Goal: Task Accomplishment & Management: Use online tool/utility

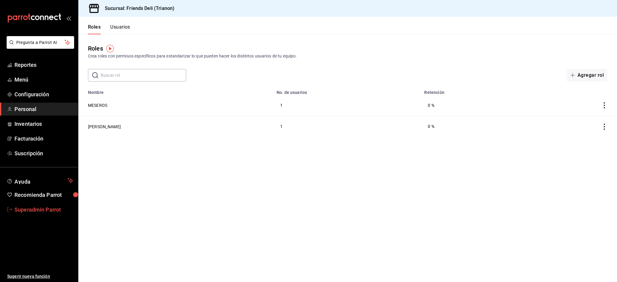
click at [33, 204] on link "Superadmin Parrot" at bounding box center [39, 209] width 78 height 13
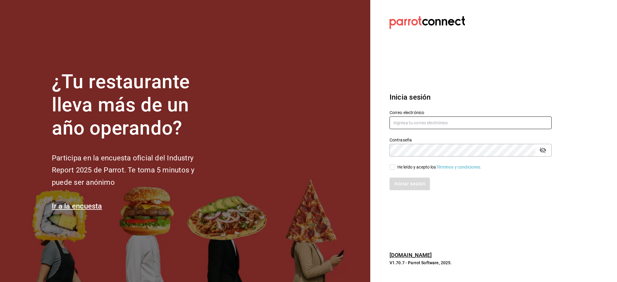
click at [486, 123] on input "text" at bounding box center [470, 123] width 162 height 13
paste input "guanabana@durango.com"
type input "guanabana@durango.com"
click at [416, 164] on div "He leído y acepto los Términos y condiciones." at bounding box center [439, 167] width 84 height 6
click at [395, 164] on input "He leído y acepto los Términos y condiciones." at bounding box center [391, 166] width 5 height 5
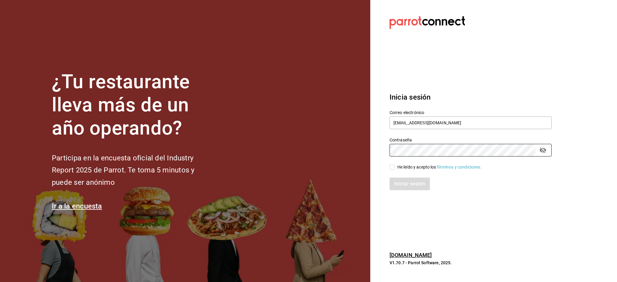
checkbox input "true"
click at [417, 190] on button "Iniciar sesión" at bounding box center [409, 184] width 41 height 13
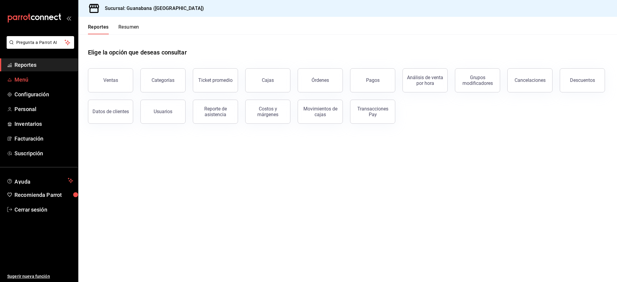
click at [28, 79] on span "Menú" at bounding box center [43, 80] width 59 height 8
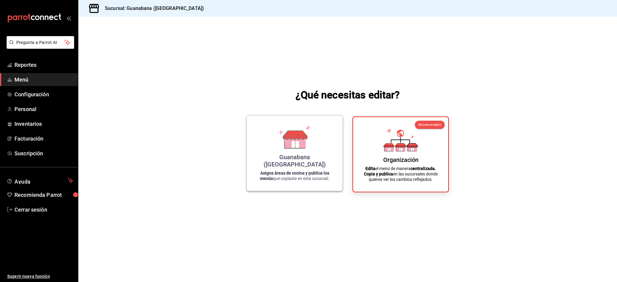
click at [247, 145] on div "Guanabana ([GEOGRAPHIC_DATA]) Asigna áreas de cocina y publica los menús que co…" at bounding box center [294, 153] width 96 height 76
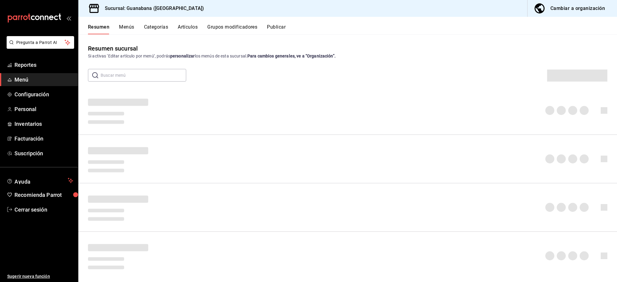
click at [272, 27] on button "Publicar" at bounding box center [276, 29] width 19 height 10
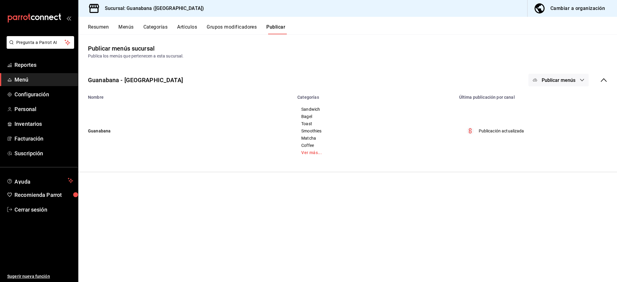
drag, startPoint x: 563, startPoint y: 89, endPoint x: 565, endPoint y: 83, distance: 5.7
click at [563, 89] on div "Guanabana - Durango Publicar menús" at bounding box center [347, 80] width 539 height 22
click at [568, 77] on button "Publicar menús" at bounding box center [558, 80] width 60 height 13
drag, startPoint x: 374, startPoint y: 108, endPoint x: 324, endPoint y: 95, distance: 51.2
click at [373, 108] on div at bounding box center [308, 141] width 617 height 282
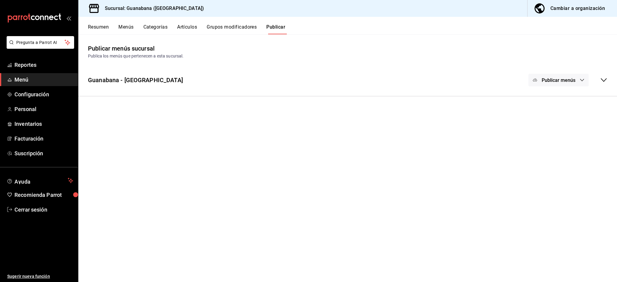
click at [324, 94] on div "Guanabana - Durango Publicar menús Nombre Categorías Última publicación por can…" at bounding box center [347, 80] width 539 height 32
click at [371, 85] on div "Guanabana - Durango Publicar menús" at bounding box center [347, 80] width 539 height 22
click at [97, 29] on button "Resumen" at bounding box center [98, 29] width 21 height 10
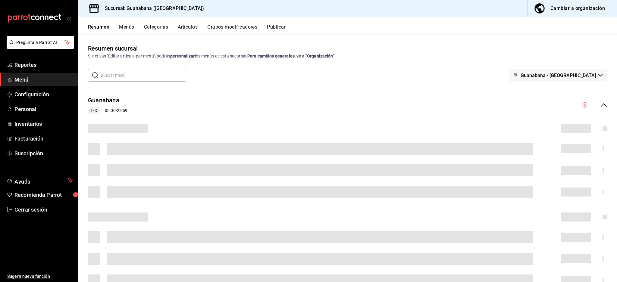
click at [275, 28] on button "Publicar" at bounding box center [276, 29] width 19 height 10
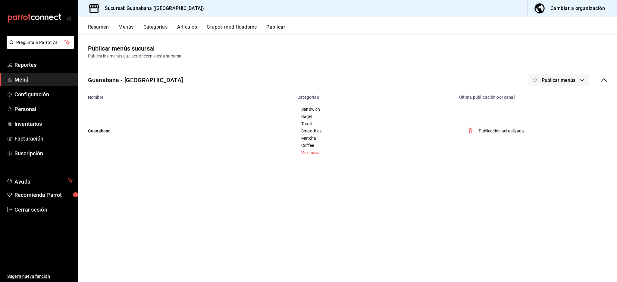
click at [576, 89] on div "Guanabana - Durango Publicar menús" at bounding box center [347, 80] width 539 height 22
click at [574, 80] on span "Publicar menús" at bounding box center [559, 80] width 34 height 6
click at [616, 77] on div at bounding box center [308, 141] width 617 height 282
drag, startPoint x: 608, startPoint y: 78, endPoint x: 605, endPoint y: 78, distance: 3.9
click at [608, 78] on div "Guanabana - Durango Publicar menús" at bounding box center [347, 80] width 539 height 22
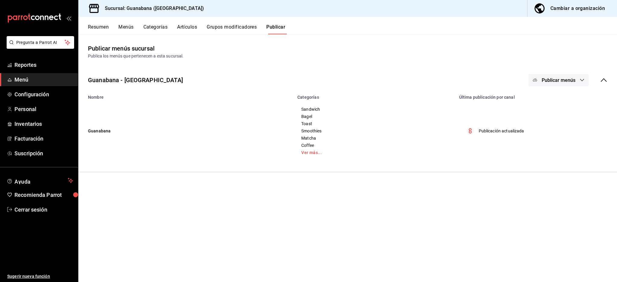
click at [585, 77] on button "Publicar menús" at bounding box center [558, 80] width 60 height 13
click at [99, 278] on div at bounding box center [308, 141] width 617 height 282
click at [593, 9] on div "Cambiar a organización" at bounding box center [577, 8] width 55 height 8
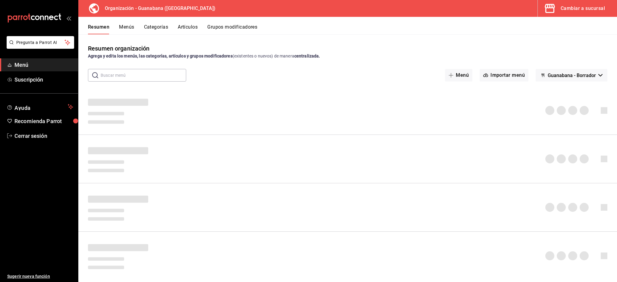
click at [582, 76] on span "Guanabana - Borrador" at bounding box center [572, 76] width 48 height 6
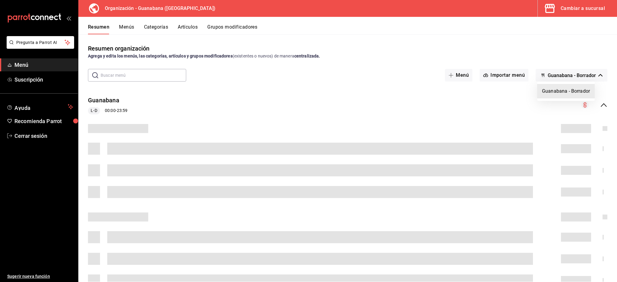
click at [586, 73] on div at bounding box center [308, 141] width 617 height 282
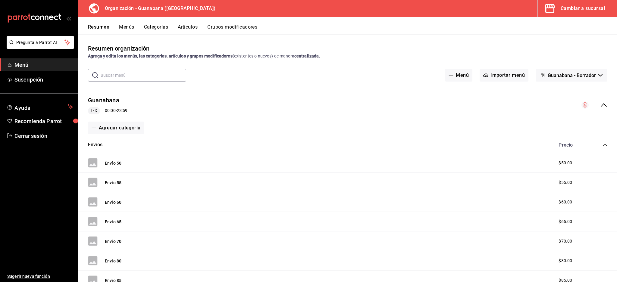
click at [588, 103] on div "collapse-menu-row" at bounding box center [594, 105] width 26 height 7
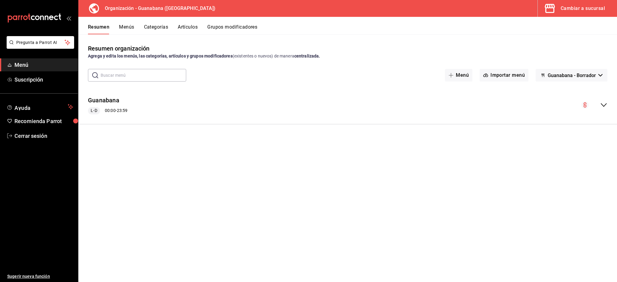
click at [128, 23] on div "Resumen Menús Categorías Artículos Grupos modificadores" at bounding box center [347, 25] width 539 height 17
click at [128, 25] on button "Menús" at bounding box center [126, 29] width 15 height 10
click at [460, 73] on button "Menú" at bounding box center [458, 75] width 27 height 13
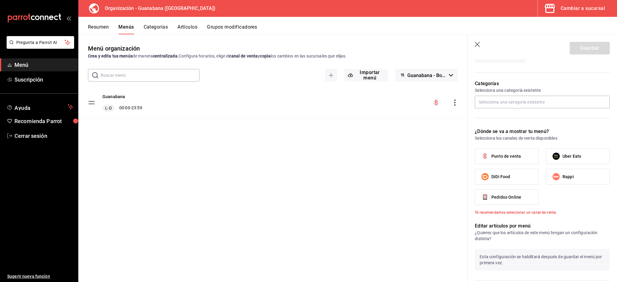
scroll to position [234, 0]
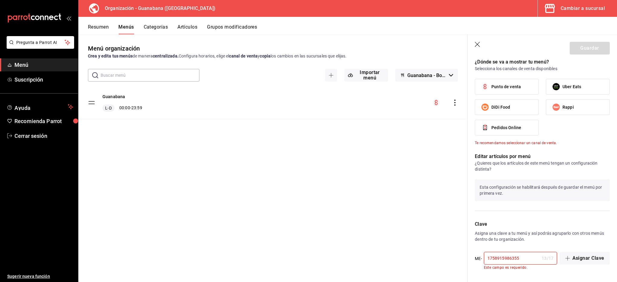
click at [566, 107] on span "Rappi" at bounding box center [567, 107] width 11 height 6
click at [562, 107] on input "Rappi" at bounding box center [556, 107] width 13 height 13
checkbox input "true"
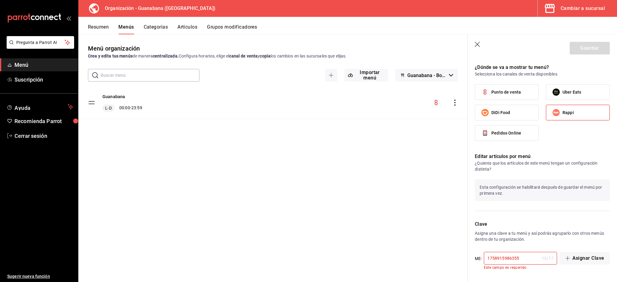
scroll to position [229, 0]
click at [478, 42] on icon "button" at bounding box center [478, 45] width 6 height 6
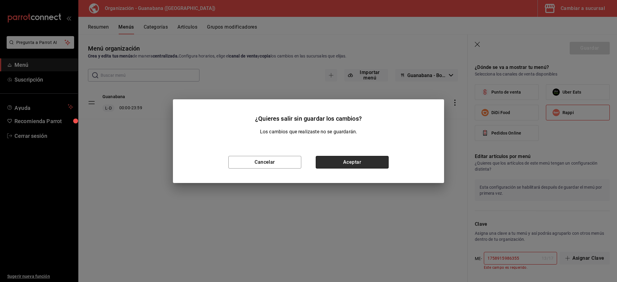
click at [360, 163] on button "Aceptar" at bounding box center [352, 162] width 73 height 13
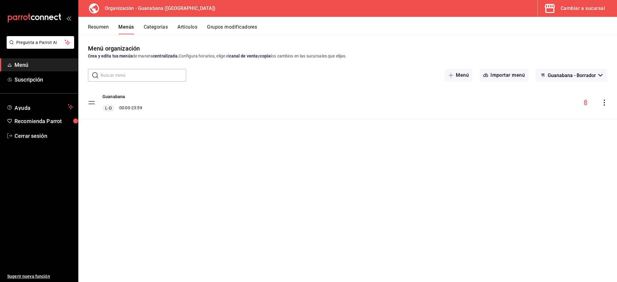
click at [580, 10] on div "Cambiar a sucursal" at bounding box center [583, 8] width 44 height 8
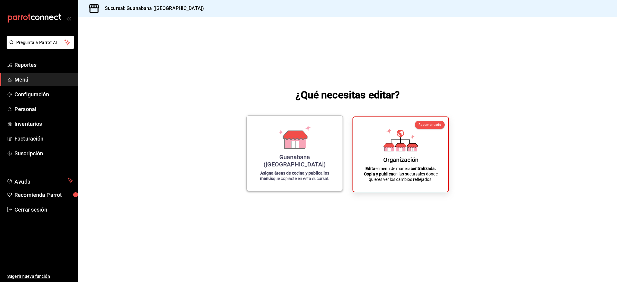
click at [297, 162] on div "Guanabana ([GEOGRAPHIC_DATA])" at bounding box center [294, 161] width 81 height 14
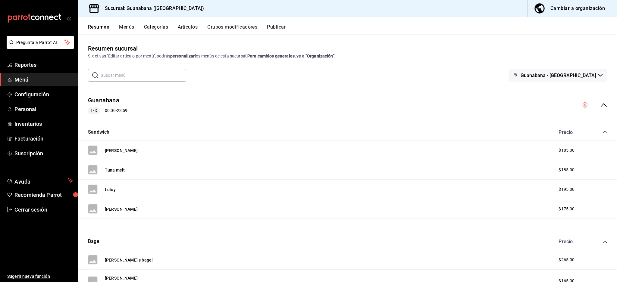
click at [603, 104] on div "Guanabana L-D 00:00 - 23:59" at bounding box center [347, 105] width 539 height 28
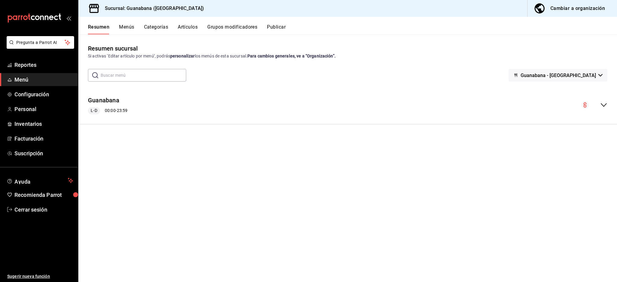
click at [602, 101] on div "Guanabana L-D 00:00 - 23:59" at bounding box center [347, 105] width 539 height 28
